Goal: Transaction & Acquisition: Purchase product/service

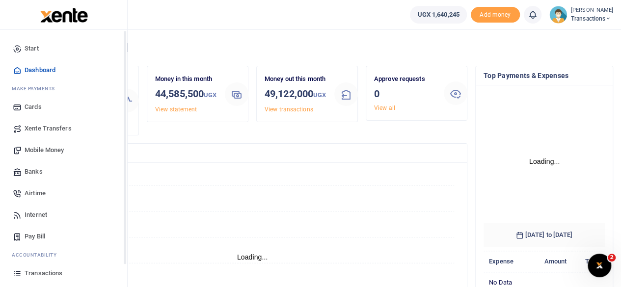
scroll to position [63, 0]
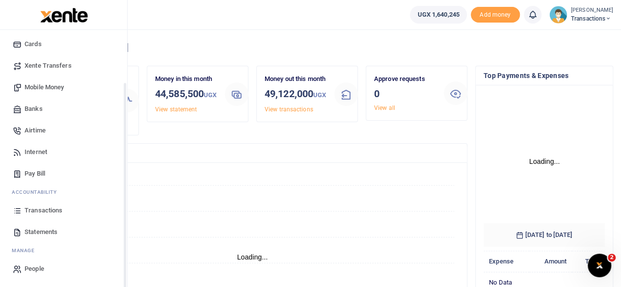
click at [51, 203] on link "Transactions" at bounding box center [63, 211] width 111 height 22
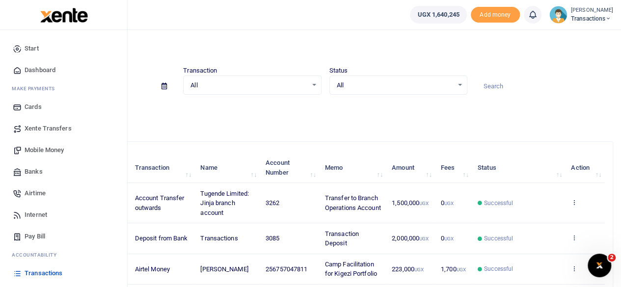
click at [53, 150] on span "Mobile Money" at bounding box center [44, 150] width 39 height 10
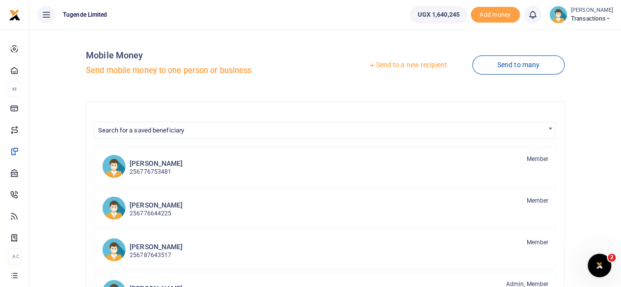
click at [401, 64] on link "Send to a new recipient" at bounding box center [407, 65] width 128 height 18
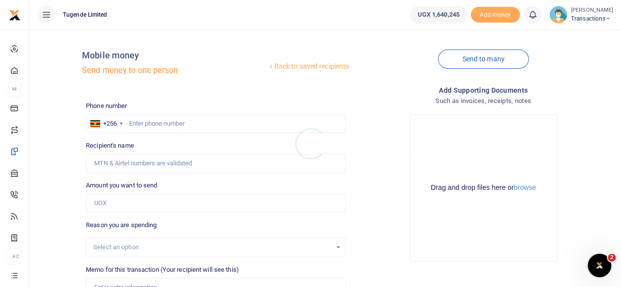
click at [214, 119] on div at bounding box center [310, 143] width 621 height 287
click at [214, 119] on input "text" at bounding box center [216, 123] width 260 height 19
paste input "750236626"
type input "750236626"
type input "Bakali Magumba"
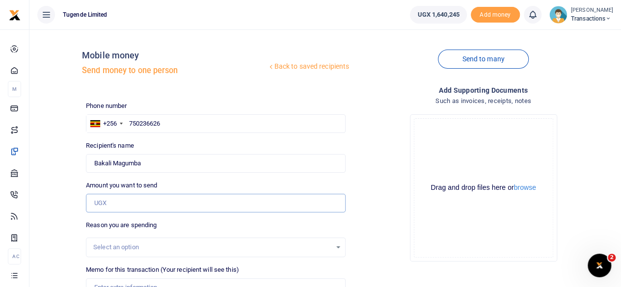
click at [169, 205] on input "Amount you want to send" at bounding box center [216, 203] width 260 height 19
paste input "10000"
type input "10,000"
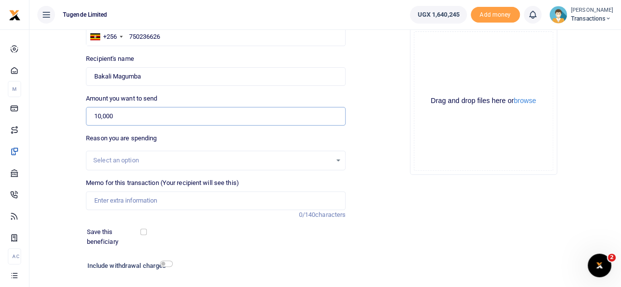
scroll to position [92, 0]
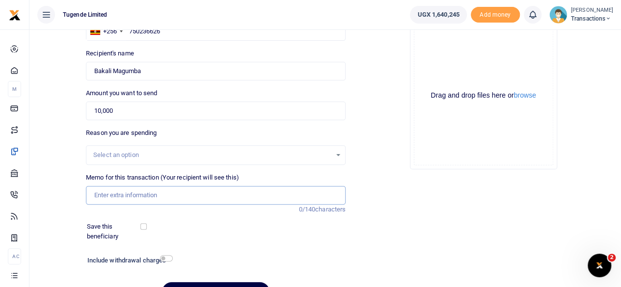
click at [188, 192] on input "Memo for this transaction (Your recipient will see this)" at bounding box center [216, 195] width 260 height 19
paste input "UGlFY859U"
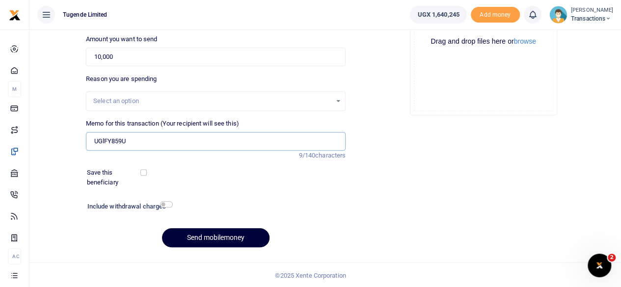
type input "UGlFY859U"
click at [206, 235] on button "Send mobilemoney" at bounding box center [215, 237] width 107 height 19
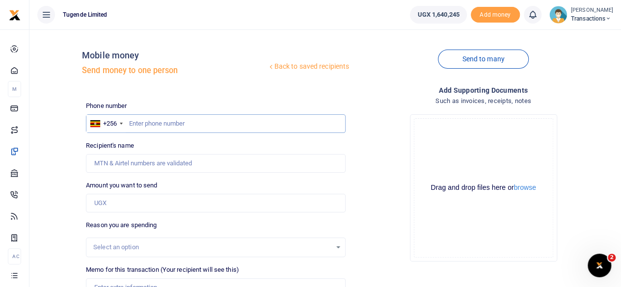
click at [173, 118] on input "text" at bounding box center [216, 123] width 260 height 19
paste input "756325764"
type input "756325764"
type input "[PERSON_NAME]"
click at [200, 205] on input "Amount you want to send" at bounding box center [216, 203] width 260 height 19
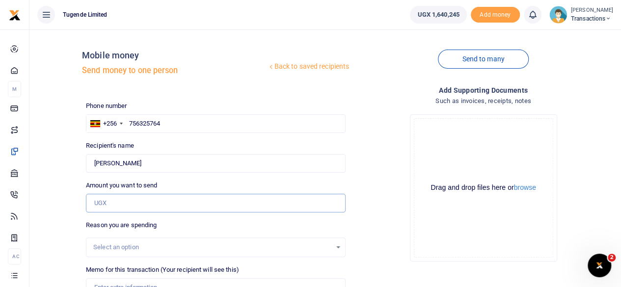
paste input "62000"
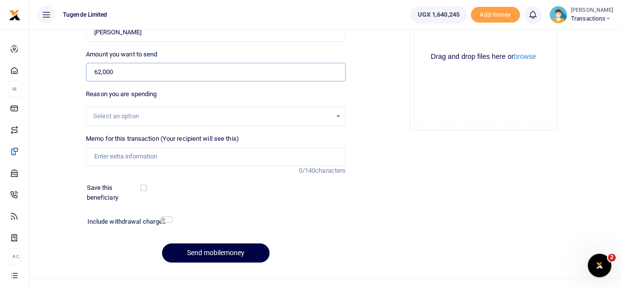
scroll to position [136, 0]
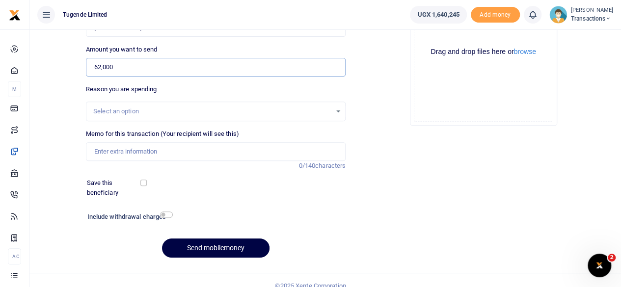
paste input "UMA531CT"
type input "N"
type input "0"
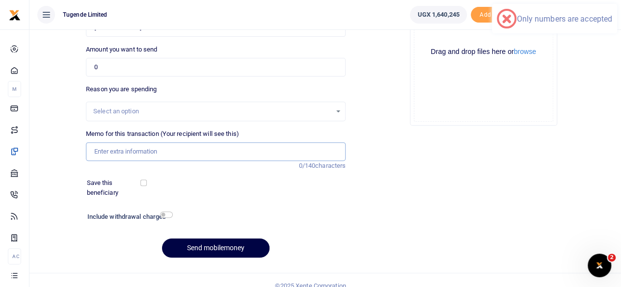
click at [214, 153] on input "Memo for this transaction (Your recipient will see this)" at bounding box center [216, 151] width 260 height 19
paste input "UMA531CT"
type input "UMA531CT"
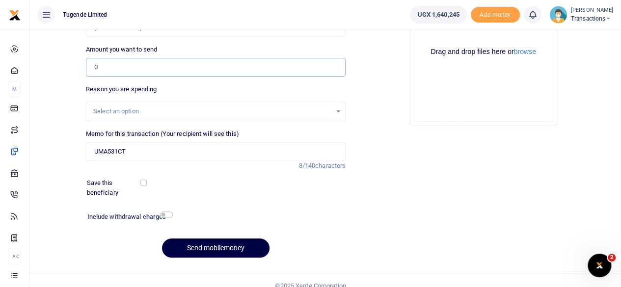
click at [177, 68] on input "0" at bounding box center [216, 67] width 260 height 19
paste input "62,000"
type input "62,000"
click at [222, 243] on button "Send mobilemoney" at bounding box center [215, 247] width 107 height 19
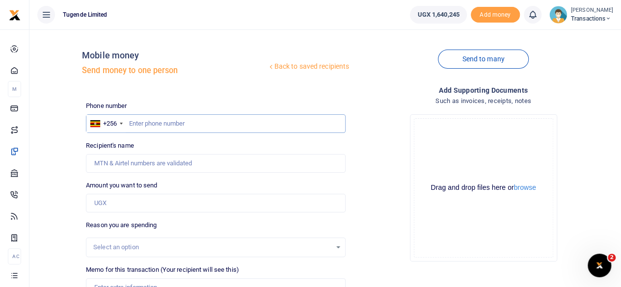
click at [203, 126] on input "text" at bounding box center [216, 123] width 260 height 19
paste input "787941817"
type input "787941817"
type input "[PERSON_NAME]"
type input "787941817"
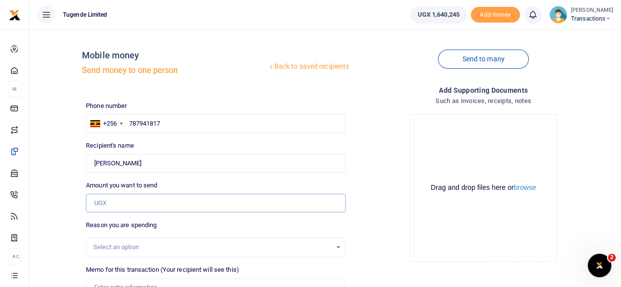
click at [168, 204] on input "Amount you want to send" at bounding box center [216, 203] width 260 height 19
paste input "100,000"
type input "100,000"
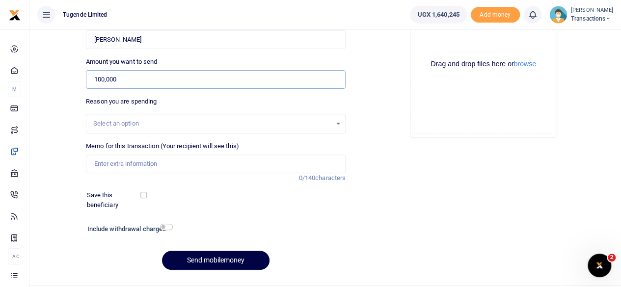
scroll to position [124, 0]
click at [184, 158] on input "Memo for this transaction (Your recipient will see this)" at bounding box center [216, 163] width 260 height 19
paste input "UGC129L"
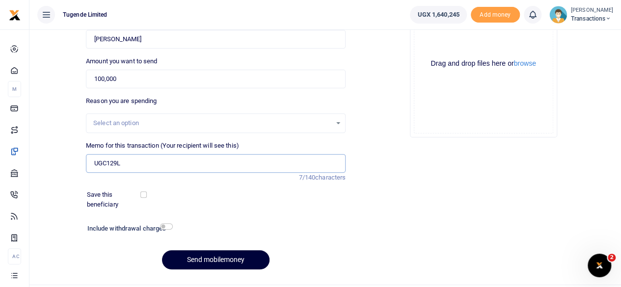
type input "UGC129L"
click at [214, 261] on button "Send mobilemoney" at bounding box center [215, 259] width 107 height 19
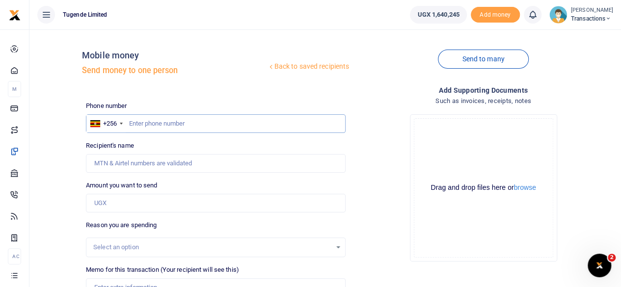
click at [189, 130] on input "text" at bounding box center [216, 123] width 260 height 19
paste input "777247727"
type input "777247727"
type input "Abraham Ayebazibwe"
type input "777247727"
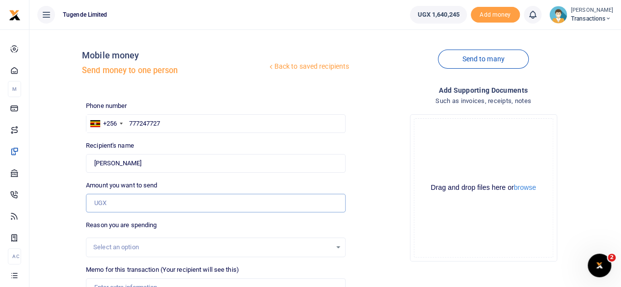
click at [184, 202] on input "Amount you want to send" at bounding box center [216, 203] width 260 height 19
paste input "52000"
type input "52,000"
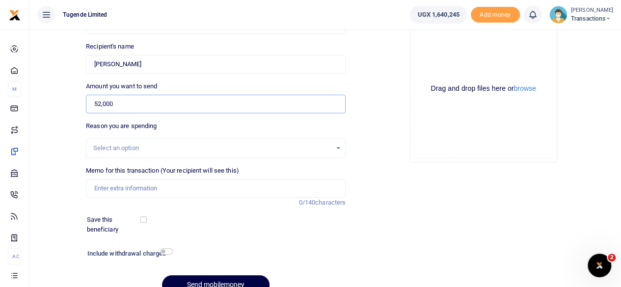
scroll to position [100, 0]
click at [176, 182] on input "Memo for this transaction (Your recipient will see this)" at bounding box center [216, 187] width 260 height 19
paste input "UMA066DF"
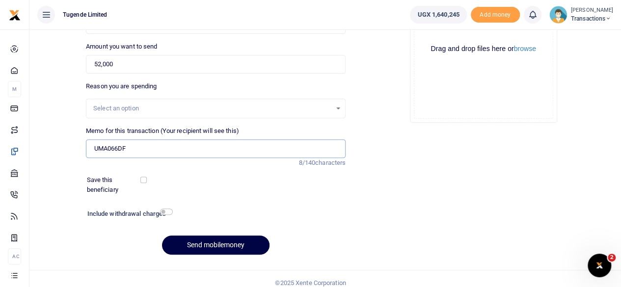
scroll to position [139, 0]
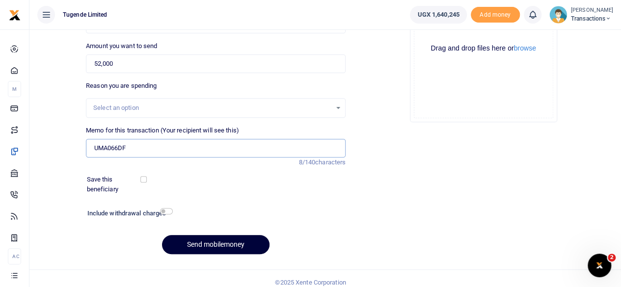
type input "UMA066DF"
click at [216, 241] on button "Send mobilemoney" at bounding box center [215, 244] width 107 height 19
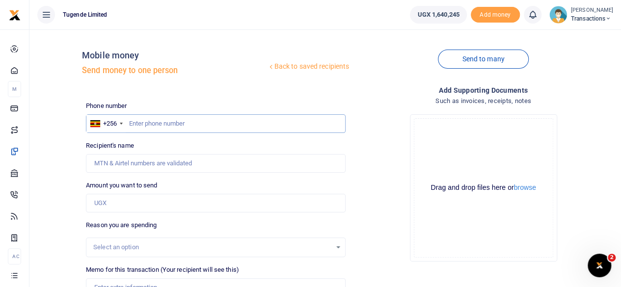
click at [199, 122] on input "text" at bounding box center [216, 123] width 260 height 19
paste input "757047811"
type input "757047811"
type input "[PERSON_NAME]"
click at [182, 198] on input "Amount you want to send" at bounding box center [216, 203] width 260 height 19
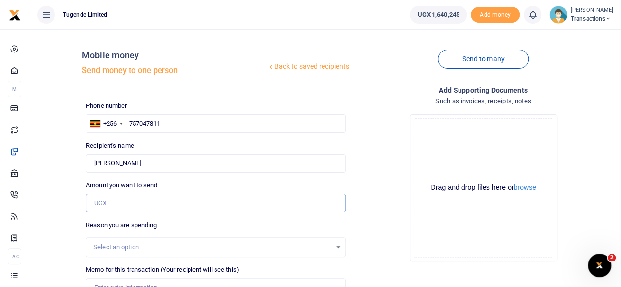
paste input "37,000"
type input "37,000"
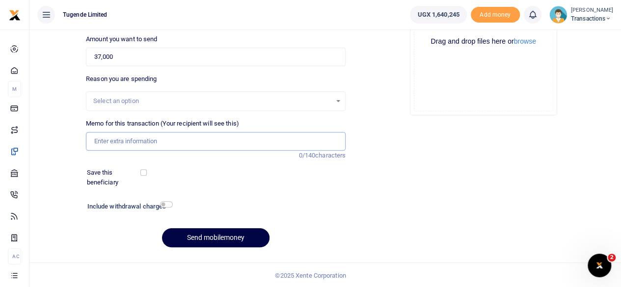
click at [184, 143] on input "Memo for this transaction (Your recipient will see this)" at bounding box center [216, 141] width 260 height 19
paste input "UMA482DB"
type input "UMA482DB"
click at [212, 235] on button "Send mobilemoney" at bounding box center [215, 237] width 107 height 19
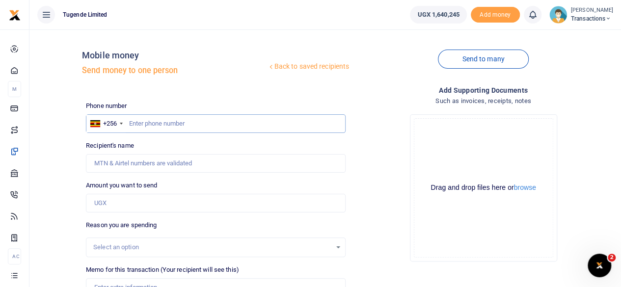
click at [167, 121] on input "text" at bounding box center [216, 123] width 260 height 19
paste input "754192947"
type input "754192947"
type input "Samuel Okurut"
click at [182, 200] on input "Amount you want to send" at bounding box center [216, 203] width 260 height 19
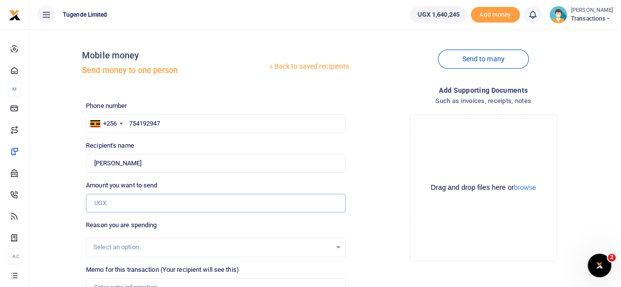
paste input "73,000"
type input "73,000"
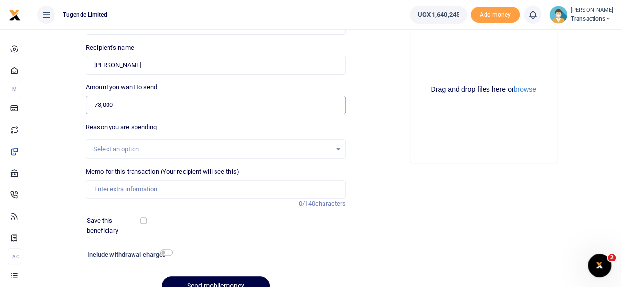
scroll to position [108, 0]
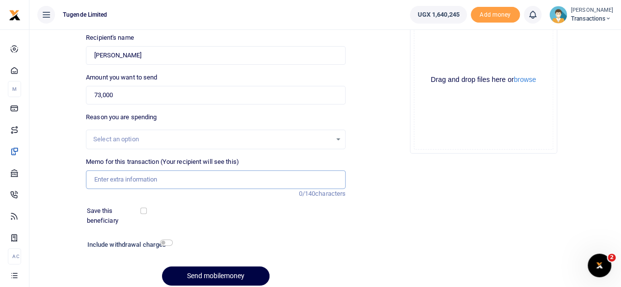
click at [169, 184] on input "Memo for this transaction (Your recipient will see this)" at bounding box center [216, 179] width 260 height 19
paste input "UGB546V"
type input "UGB546V"
click at [212, 271] on button "Send mobilemoney" at bounding box center [215, 275] width 107 height 19
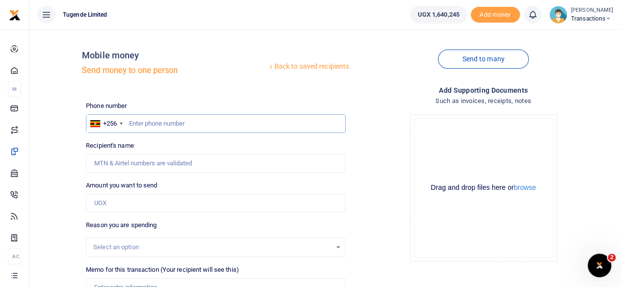
click at [193, 125] on input "text" at bounding box center [216, 123] width 260 height 19
paste input "768386045"
type input "768386045"
type input "Joseph Nkoreki"
type input "768386045"
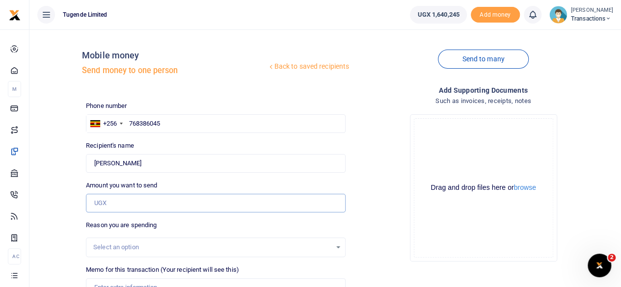
click at [178, 210] on input "Amount you want to send" at bounding box center [216, 203] width 260 height 19
paste input "35000"
type input "35,000"
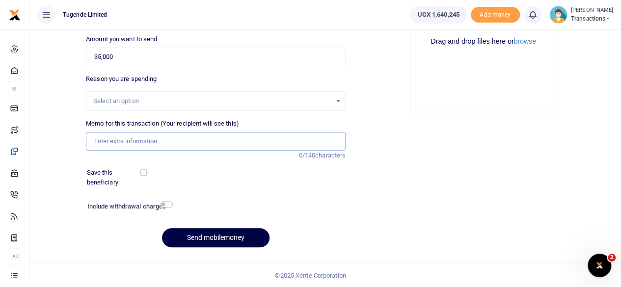
click at [210, 143] on input "Memo for this transaction (Your recipient will see this)" at bounding box center [216, 141] width 260 height 19
paste input "UMA873CG"
type input "UMA873CG"
click at [210, 235] on button "Send mobilemoney" at bounding box center [215, 237] width 107 height 19
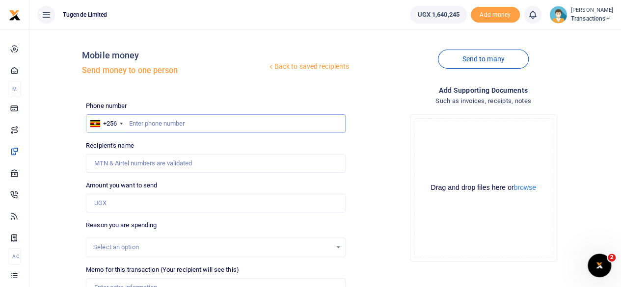
click at [154, 124] on input "text" at bounding box center [216, 123] width 260 height 19
paste input "770591824"
type input "770591824"
type input "[PERSON_NAME]"
type input "770591824"
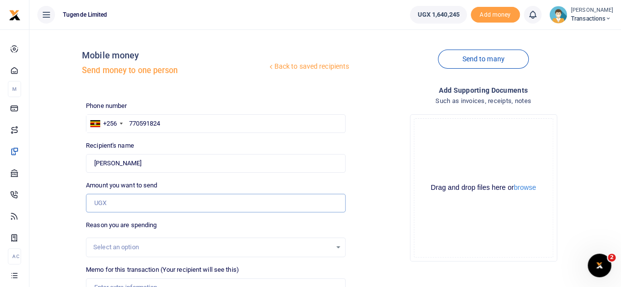
click at [135, 201] on input "Amount you want to send" at bounding box center [216, 203] width 260 height 19
paste input "87,000"
type input "87,000"
click at [146, 254] on div "Select an option" at bounding box center [216, 247] width 260 height 20
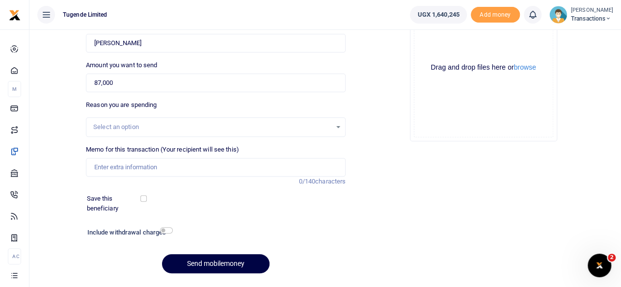
scroll to position [121, 0]
click at [144, 167] on input "Memo for this transaction (Your recipient will see this)" at bounding box center [216, 166] width 260 height 19
paste input "UMA350AY, UMA394AM and UGB546M"
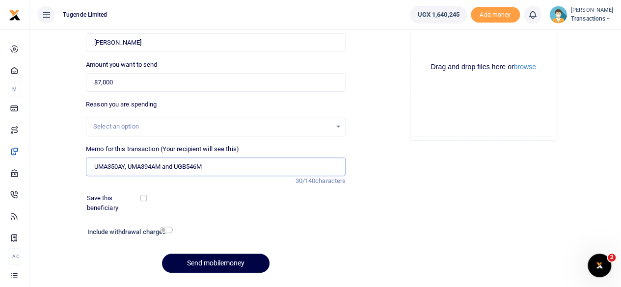
click at [127, 167] on input "UMA350AY, UMA394AM and UGB546M" at bounding box center [216, 166] width 260 height 19
type input "UMA350AY UMA394AM and UGB546M"
click at [203, 259] on button "Send mobilemoney" at bounding box center [215, 263] width 107 height 19
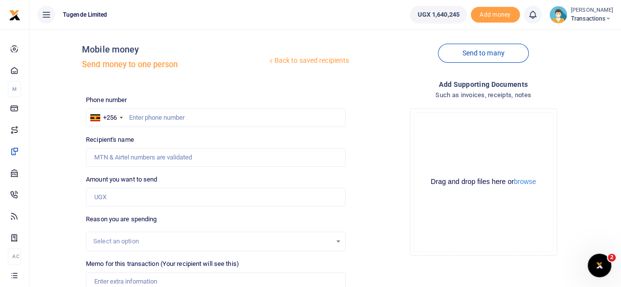
scroll to position [4, 0]
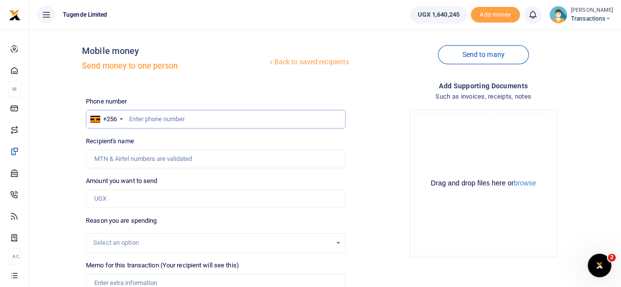
click at [162, 115] on input "text" at bounding box center [216, 119] width 260 height 19
paste input "776989898"
type input "776989898"
type input "[PERSON_NAME]"
type input "776989898"
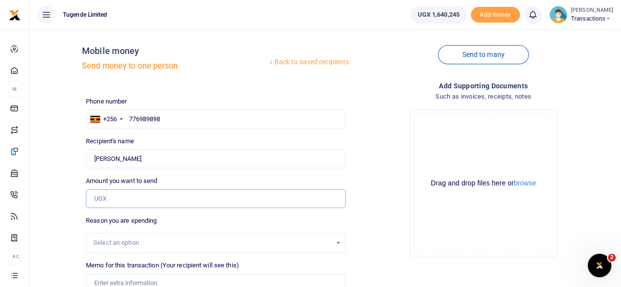
click at [185, 194] on input "Amount you want to send" at bounding box center [216, 198] width 260 height 19
paste input "650,000"
type input "650,000"
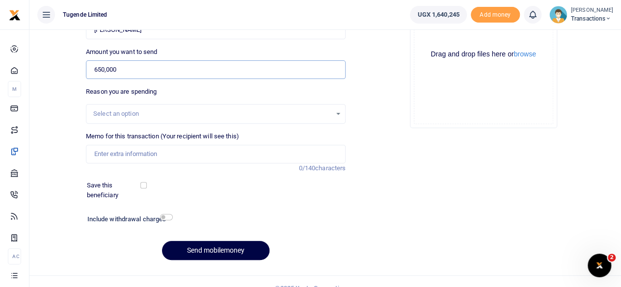
scroll to position [137, 0]
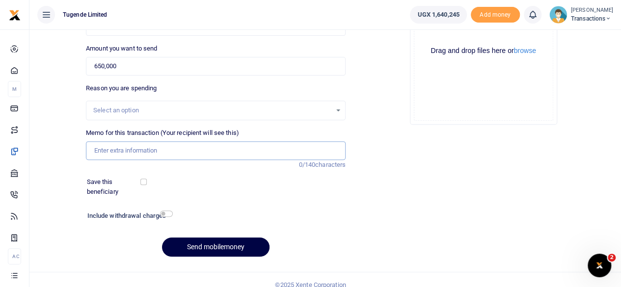
click at [187, 142] on input "Memo for this transaction (Your recipient will see this)" at bounding box center [216, 150] width 260 height 19
paste input "Mobile Money Data-Soroti"
click at [151, 152] on input "Mobile Money Data-Soroti" at bounding box center [216, 150] width 260 height 19
type input "Mobile Money Data Soroti"
click at [194, 231] on div "Phone number +256 Uganda +256 776989898 Phone is required. Recipient's name Fou…" at bounding box center [215, 114] width 267 height 300
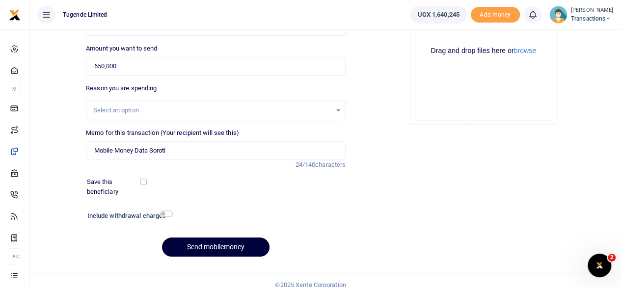
click at [200, 247] on button "Send mobilemoney" at bounding box center [215, 246] width 107 height 19
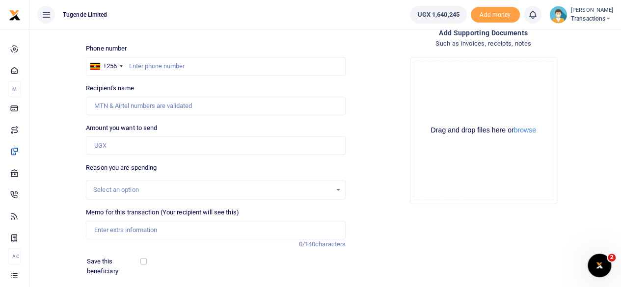
scroll to position [50, 0]
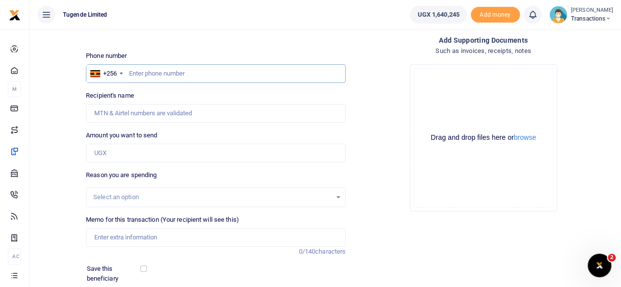
click at [204, 72] on input "text" at bounding box center [216, 73] width 260 height 19
paste input "740480827"
type input "740480827"
type input "Joseph Asiimwe"
click at [224, 152] on input "Amount you want to send" at bounding box center [216, 153] width 260 height 19
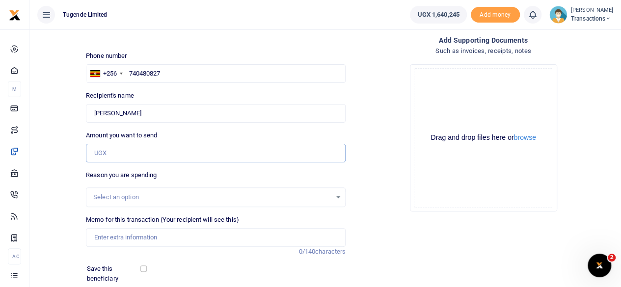
paste input "52,000"
type input "52,000"
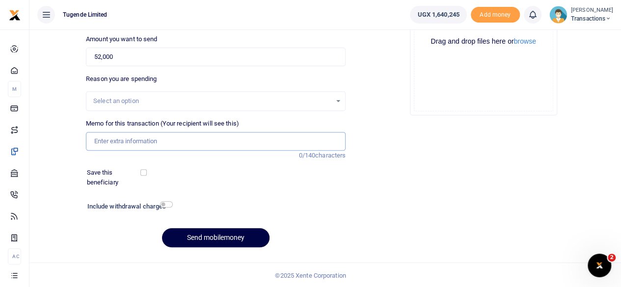
click at [231, 146] on input "Memo for this transaction (Your recipient will see this)" at bounding box center [216, 141] width 260 height 19
paste input "UMA742AY"
type input "UMA742AY"
click at [220, 235] on button "Send mobilemoney" at bounding box center [215, 237] width 107 height 19
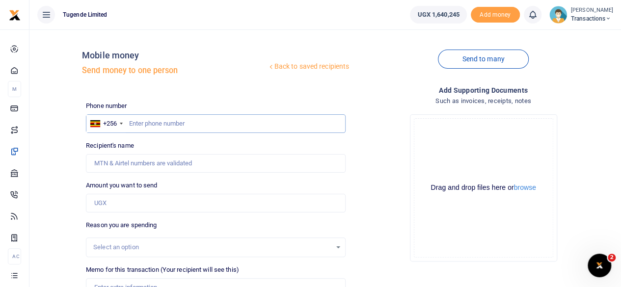
click at [207, 120] on input "text" at bounding box center [216, 123] width 260 height 19
paste input "706438405"
type input "706438405"
type input "Maurisia Nangabi"
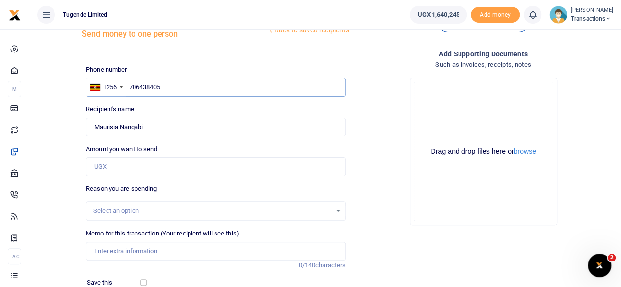
scroll to position [37, 0]
click at [195, 171] on input "Amount you want to send" at bounding box center [216, 166] width 260 height 19
paste input "42,000"
type input "42,000"
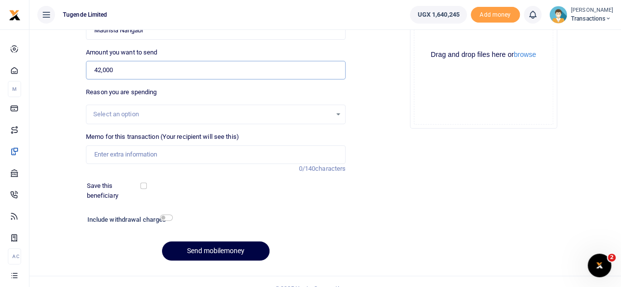
scroll to position [146, 0]
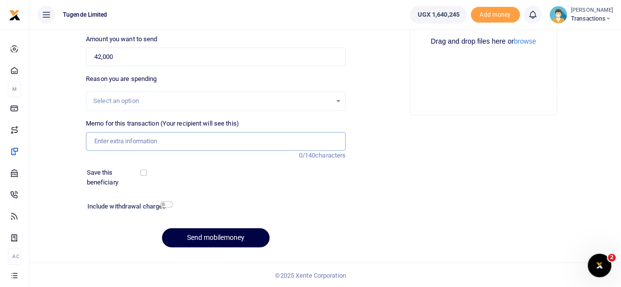
click at [211, 141] on input "Memo for this transaction (Your recipient will see this)" at bounding box center [216, 141] width 260 height 19
paste input "UGB216E"
type input "UGB216E"
click at [230, 237] on button "Send mobilemoney" at bounding box center [215, 237] width 107 height 19
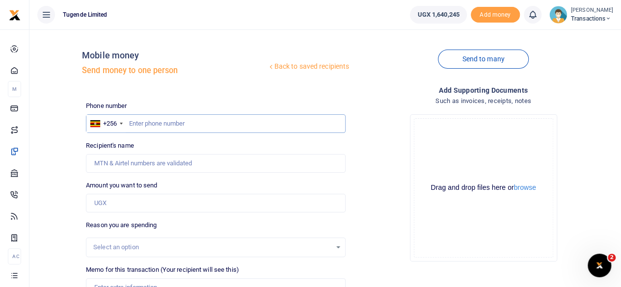
paste input "773946598"
click at [220, 123] on input "text" at bounding box center [216, 123] width 260 height 19
type input "773946598"
type input "Selvester Tulyasingura"
type input "773946598"
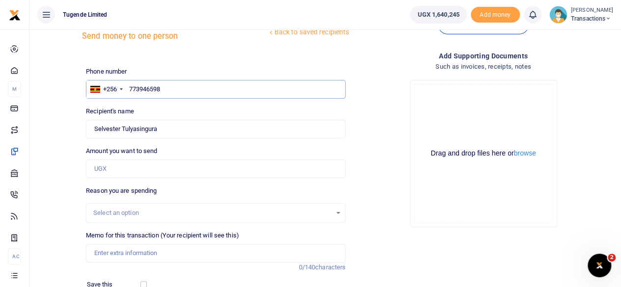
scroll to position [35, 0]
click at [160, 173] on input "Amount you want to send" at bounding box center [216, 167] width 260 height 19
paste input "52000"
type input "52,000"
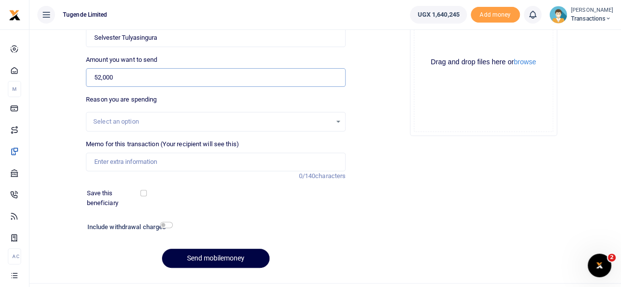
scroll to position [146, 0]
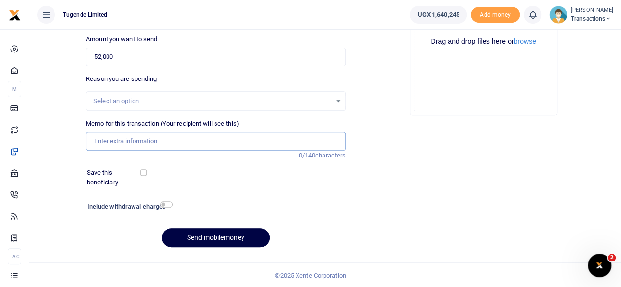
click at [151, 143] on input "Memo for this transaction (Your recipient will see this)" at bounding box center [216, 141] width 260 height 19
paste input "UMA318BX"
type input "UMA318BX"
click at [203, 233] on button "Send mobilemoney" at bounding box center [215, 237] width 107 height 19
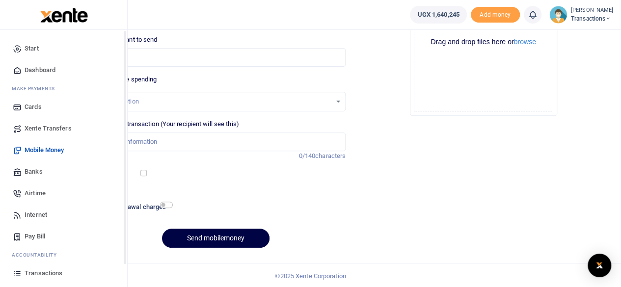
scroll to position [63, 0]
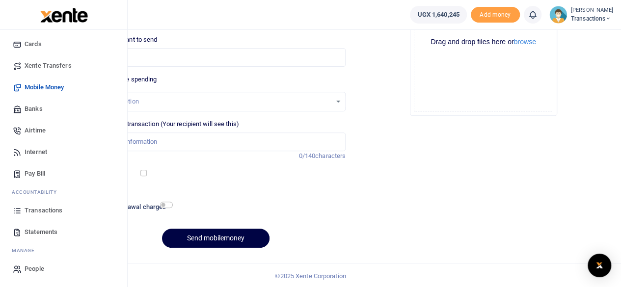
click at [43, 205] on link "Transactions" at bounding box center [63, 211] width 111 height 22
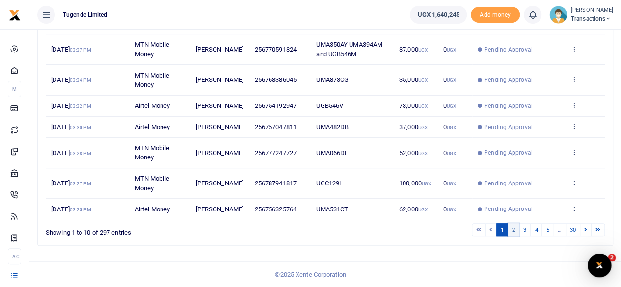
click at [517, 232] on link "2" at bounding box center [513, 229] width 12 height 13
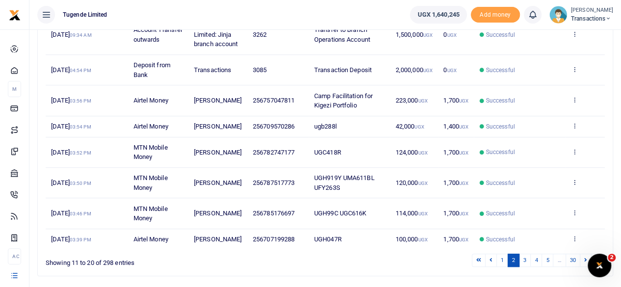
scroll to position [266, 0]
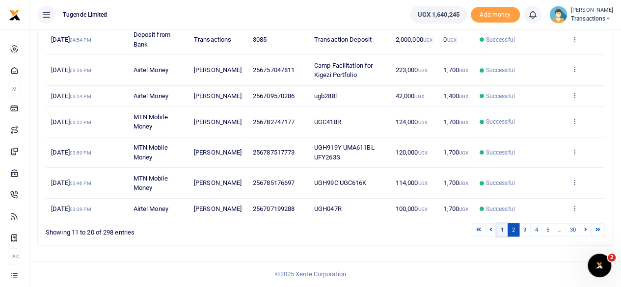
click at [506, 232] on link "1" at bounding box center [502, 229] width 12 height 13
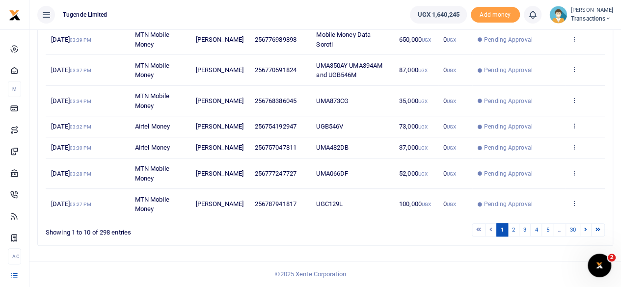
scroll to position [0, 0]
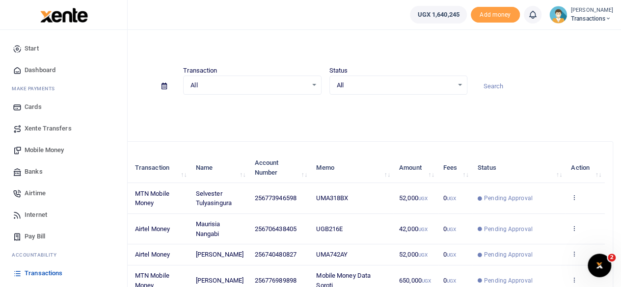
click at [47, 149] on span "Mobile Money" at bounding box center [44, 150] width 39 height 10
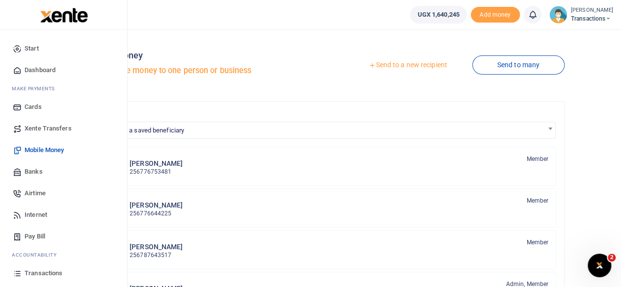
scroll to position [63, 0]
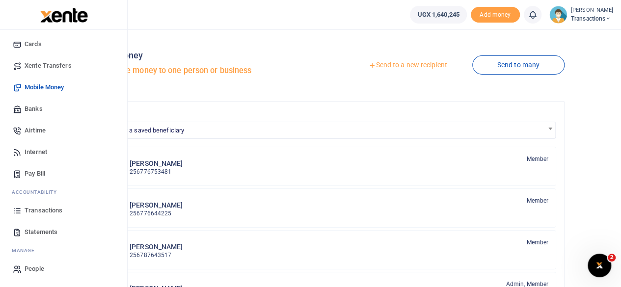
click at [49, 211] on span "Transactions" at bounding box center [44, 211] width 38 height 10
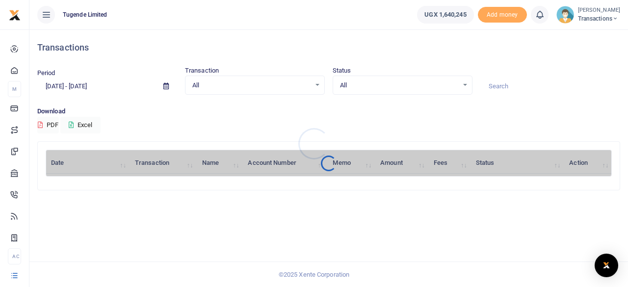
click at [520, 86] on div at bounding box center [314, 143] width 628 height 287
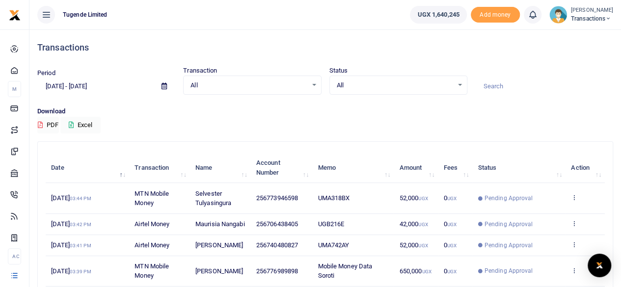
click at [520, 86] on input at bounding box center [544, 86] width 138 height 17
paste input "UMA318BX"
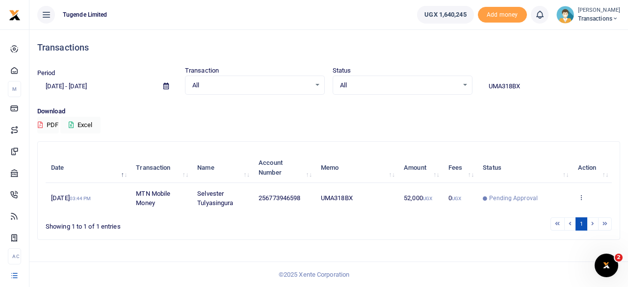
type input "UMA318BX"
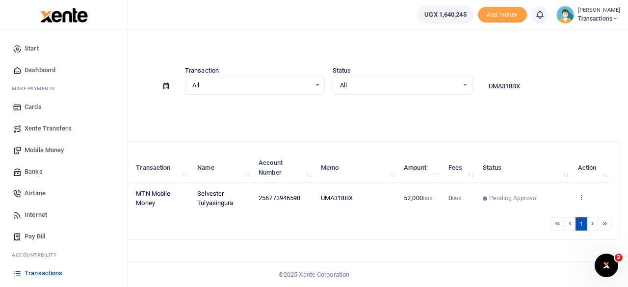
click at [45, 148] on span "Mobile Money" at bounding box center [44, 150] width 39 height 10
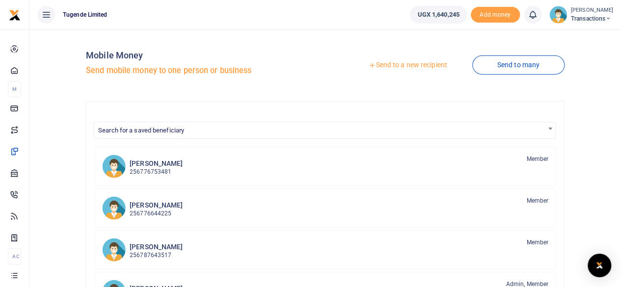
click at [414, 65] on link "Send to a new recipient" at bounding box center [407, 65] width 128 height 18
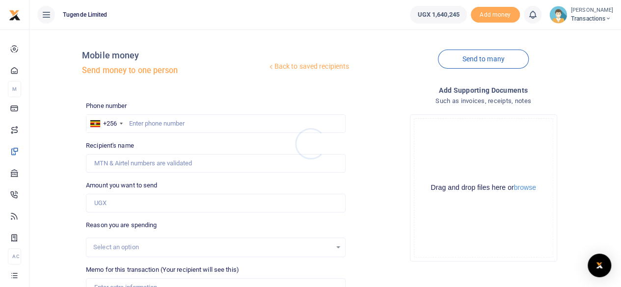
click at [159, 122] on div at bounding box center [310, 143] width 621 height 287
click at [159, 122] on input "text" at bounding box center [216, 123] width 260 height 19
paste input "763263286"
type input "763263286"
type input "[PERSON_NAME]"
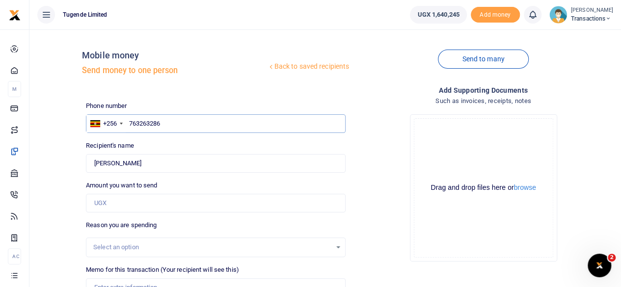
type input "763263286"
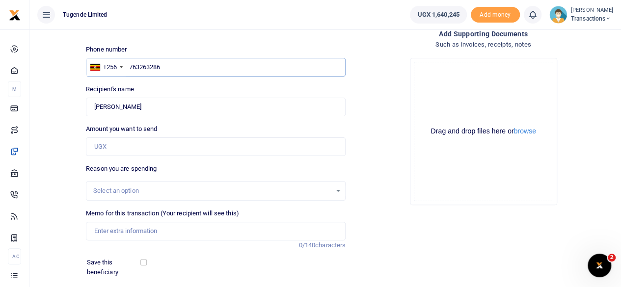
scroll to position [59, 0]
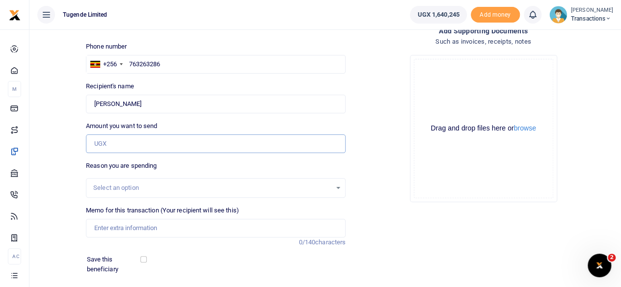
click at [186, 145] on input "Amount you want to send" at bounding box center [216, 143] width 260 height 19
paste input "35000"
type input "35,000"
click at [179, 223] on input "Memo for this transaction (Your recipient will see this)" at bounding box center [216, 228] width 260 height 19
paste input "UGD834Y"
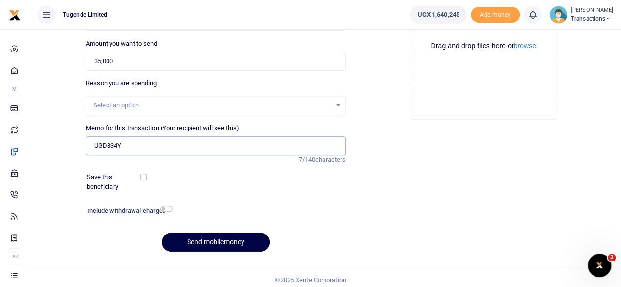
scroll to position [146, 0]
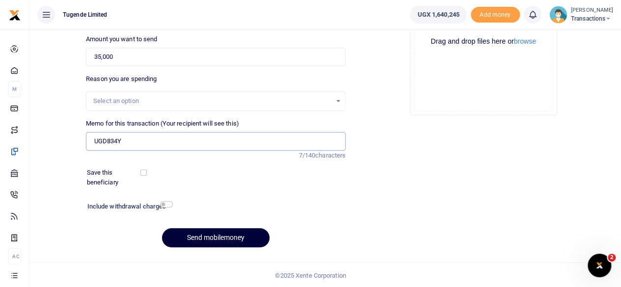
type input "UGD834Y"
click at [221, 233] on button "Send mobilemoney" at bounding box center [215, 237] width 107 height 19
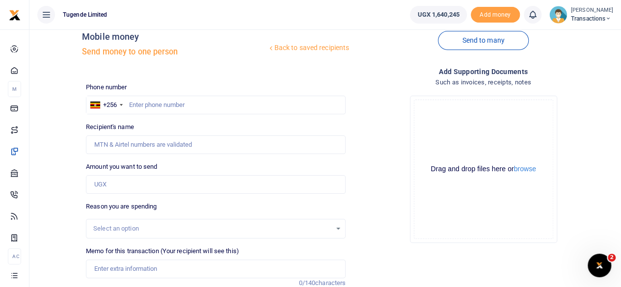
scroll to position [11, 0]
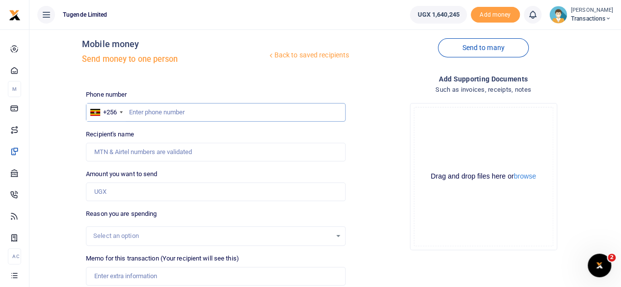
click at [185, 107] on input "text" at bounding box center [216, 112] width 260 height 19
paste input "774545806"
type input "774545806"
type input "[PERSON_NAME]"
type input "774545806"
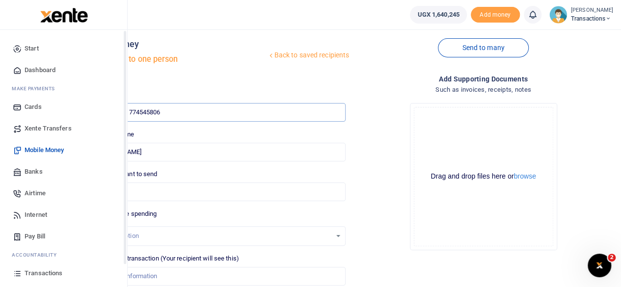
scroll to position [63, 0]
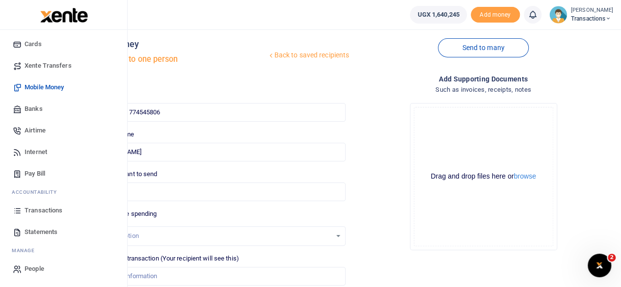
click at [46, 209] on span "Transactions" at bounding box center [44, 211] width 38 height 10
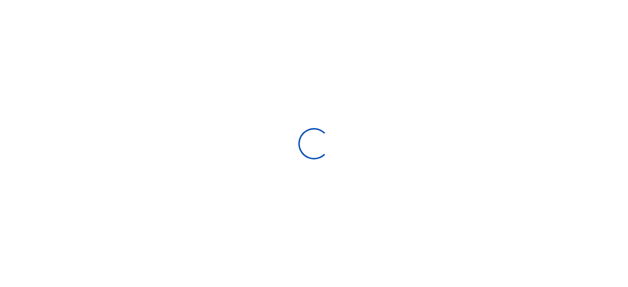
select select
type input "[DATE] - [DATE]"
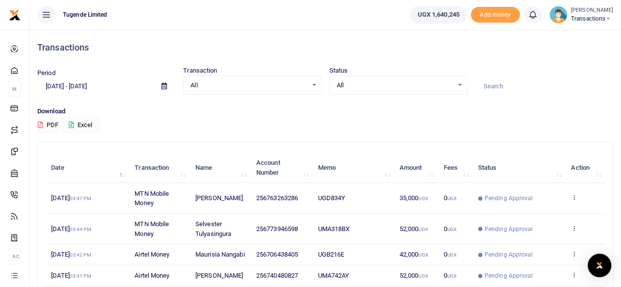
click at [493, 86] on input at bounding box center [544, 86] width 138 height 17
paste input "UGD758G"
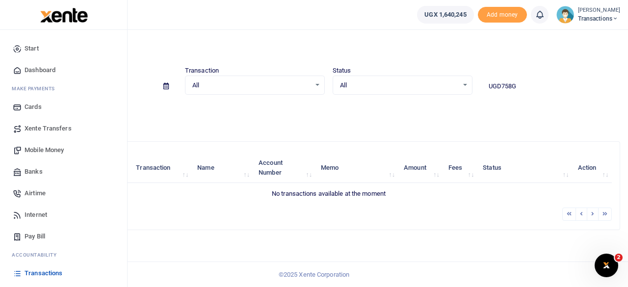
type input "UGD758G"
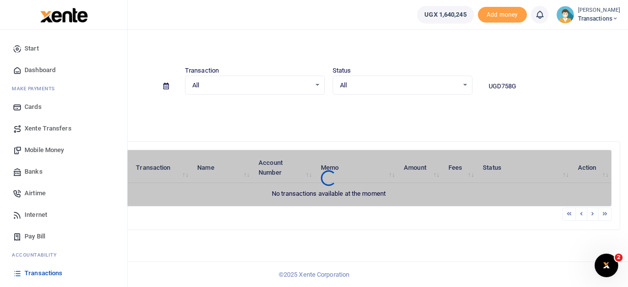
click at [43, 149] on span "Mobile Money" at bounding box center [44, 150] width 39 height 10
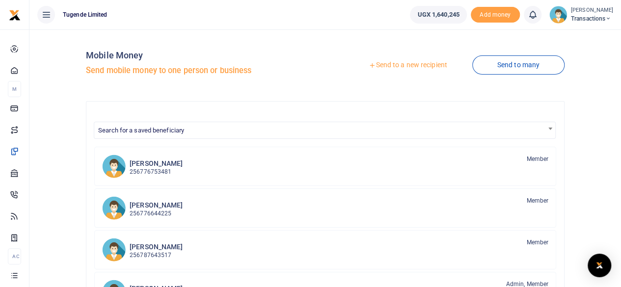
click at [411, 62] on link "Send to a new recipient" at bounding box center [407, 65] width 128 height 18
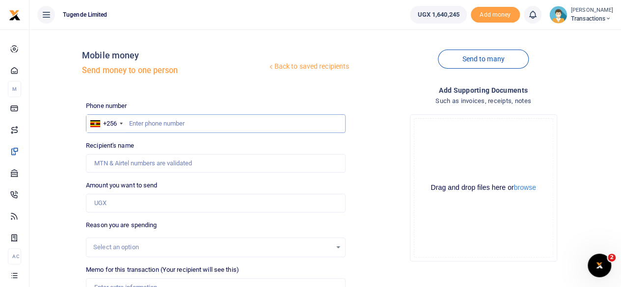
paste input "774545806"
click at [211, 124] on input "text" at bounding box center [216, 123] width 260 height 19
type input "774545806"
type input "[PERSON_NAME]"
click at [193, 213] on div "Phone number +256 [GEOGRAPHIC_DATA] [PHONE_NUMBER] Phone is required. Recipient…" at bounding box center [215, 251] width 267 height 300
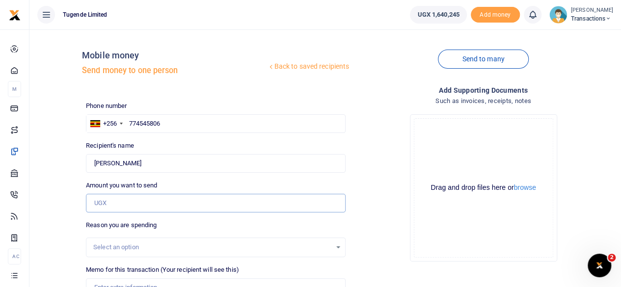
click at [193, 208] on input "Amount you want to send" at bounding box center [216, 203] width 260 height 19
paste input "32000"
type input "32,000"
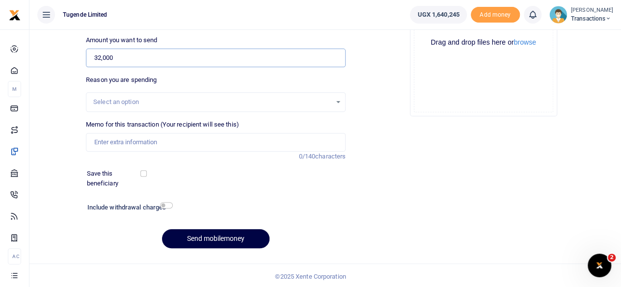
scroll to position [146, 0]
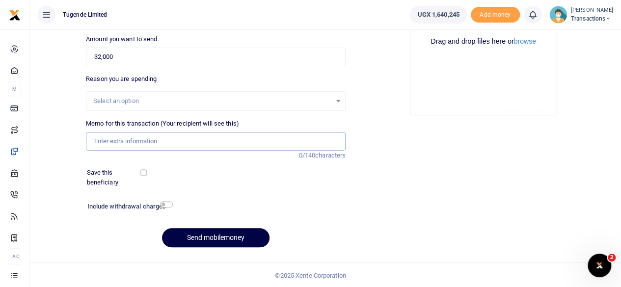
click at [167, 144] on input "Memo for this transaction (Your recipient will see this)" at bounding box center [216, 141] width 260 height 19
paste input "UGD758G"
type input "UGD758G"
click at [207, 239] on button "Send mobilemoney" at bounding box center [215, 237] width 107 height 19
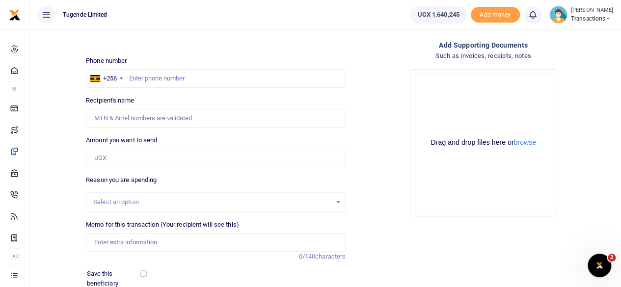
scroll to position [41, 0]
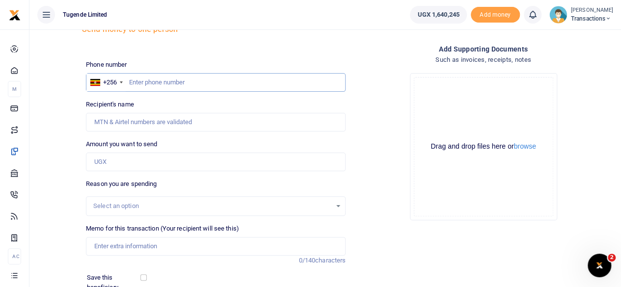
click at [174, 81] on input "text" at bounding box center [216, 82] width 260 height 19
paste input "766663429"
type input "766663429"
type input "Joel Ssenyojjo"
click at [187, 161] on input "Amount you want to send" at bounding box center [216, 162] width 260 height 19
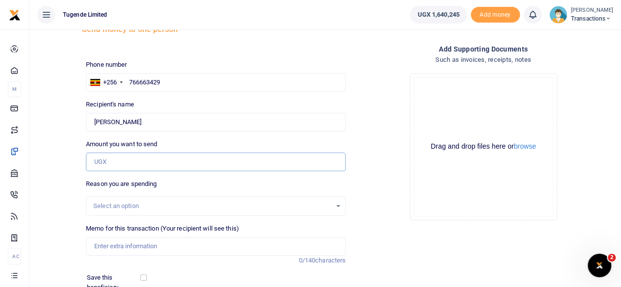
paste input "55,000"
type input "55,000"
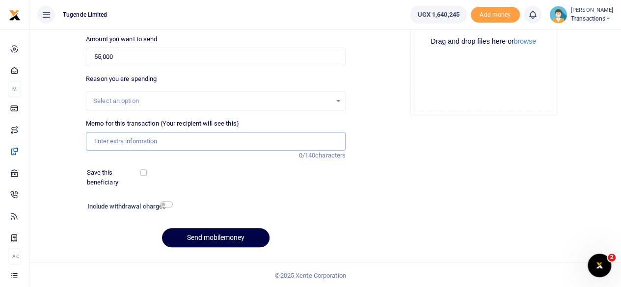
paste input "UGD844L"
click at [210, 144] on input "Memo for this transaction (Your recipient will see this)" at bounding box center [216, 141] width 260 height 19
type input "UGD844L"
click at [233, 237] on button "Send mobilemoney" at bounding box center [215, 237] width 107 height 19
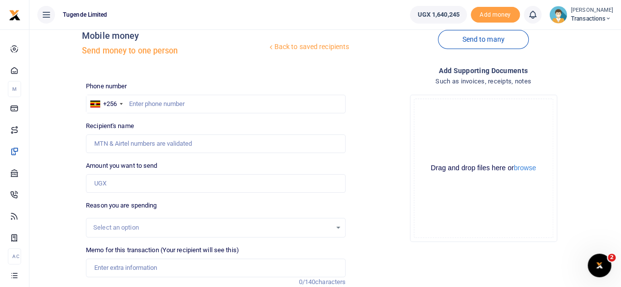
scroll to position [19, 0]
click at [227, 106] on input "text" at bounding box center [216, 104] width 260 height 19
paste input "755043770"
type input "755043770"
type input "Joel Bwambale"
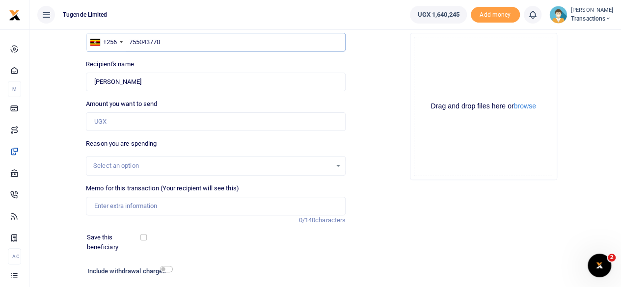
scroll to position [82, 0]
click at [218, 125] on input "Amount you want to send" at bounding box center [216, 121] width 260 height 19
paste input "100000"
type input "100,000"
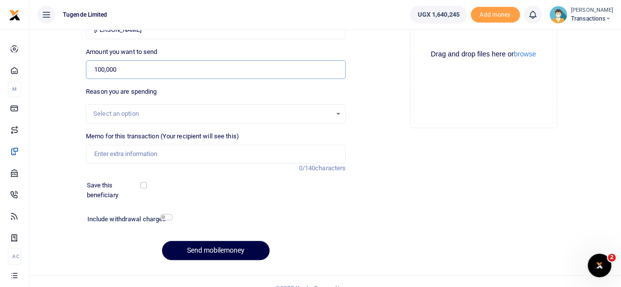
scroll to position [134, 0]
click at [172, 153] on input "Memo for this transaction (Your recipient will see this)" at bounding box center [216, 153] width 260 height 19
paste input "UMA9422CN"
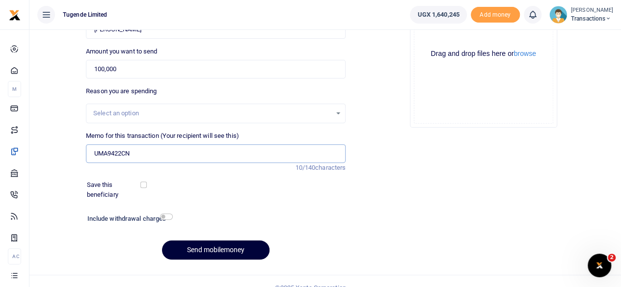
type input "UMA9422CN"
click at [219, 248] on button "Send mobilemoney" at bounding box center [215, 249] width 107 height 19
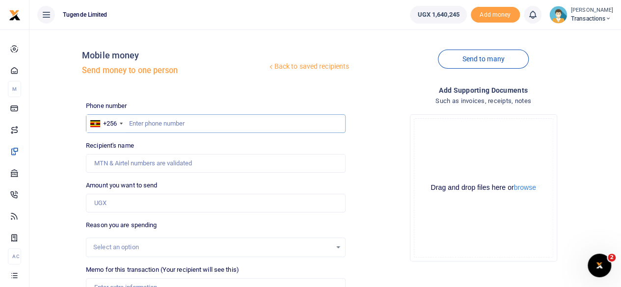
click at [188, 124] on input "text" at bounding box center [216, 123] width 260 height 19
paste input "765540424"
type input "765540424"
type input "[PERSON_NAME]"
click at [175, 207] on input "Amount you want to send" at bounding box center [216, 203] width 260 height 19
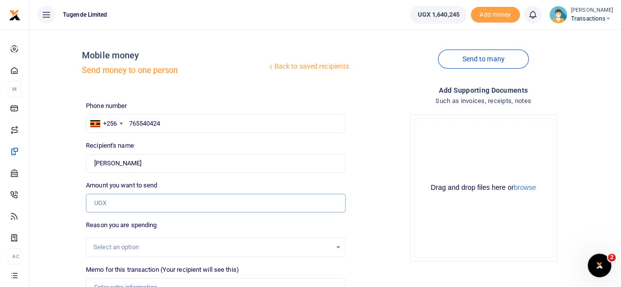
paste input "90,000"
type input "90,000"
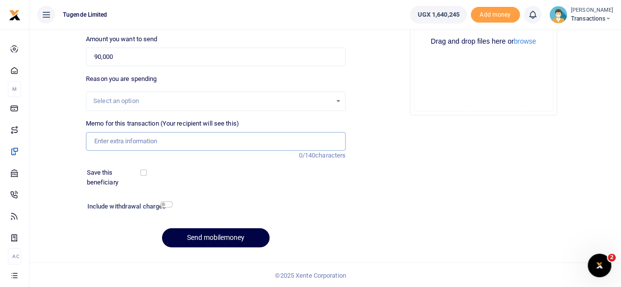
click at [213, 144] on input "Memo for this transaction (Your recipient will see this)" at bounding box center [216, 141] width 260 height 19
paste input "UGA734C"
type input "UGA734C"
click at [230, 231] on button "Send mobilemoney" at bounding box center [215, 237] width 107 height 19
